Goal: Task Accomplishment & Management: Complete application form

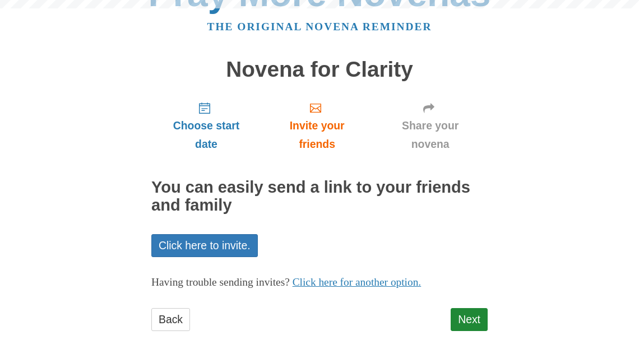
scroll to position [59, 0]
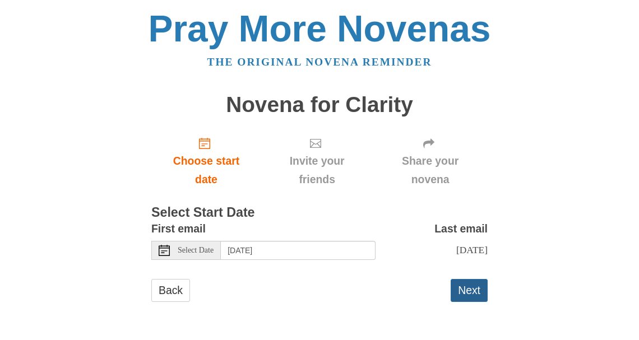
click at [475, 292] on button "Next" at bounding box center [469, 290] width 37 height 23
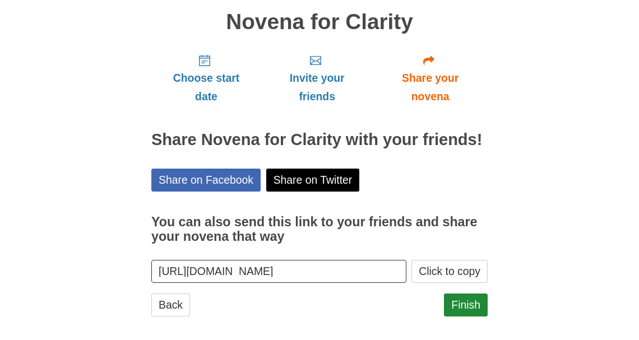
scroll to position [92, 0]
